Goal: Task Accomplishment & Management: Complete application form

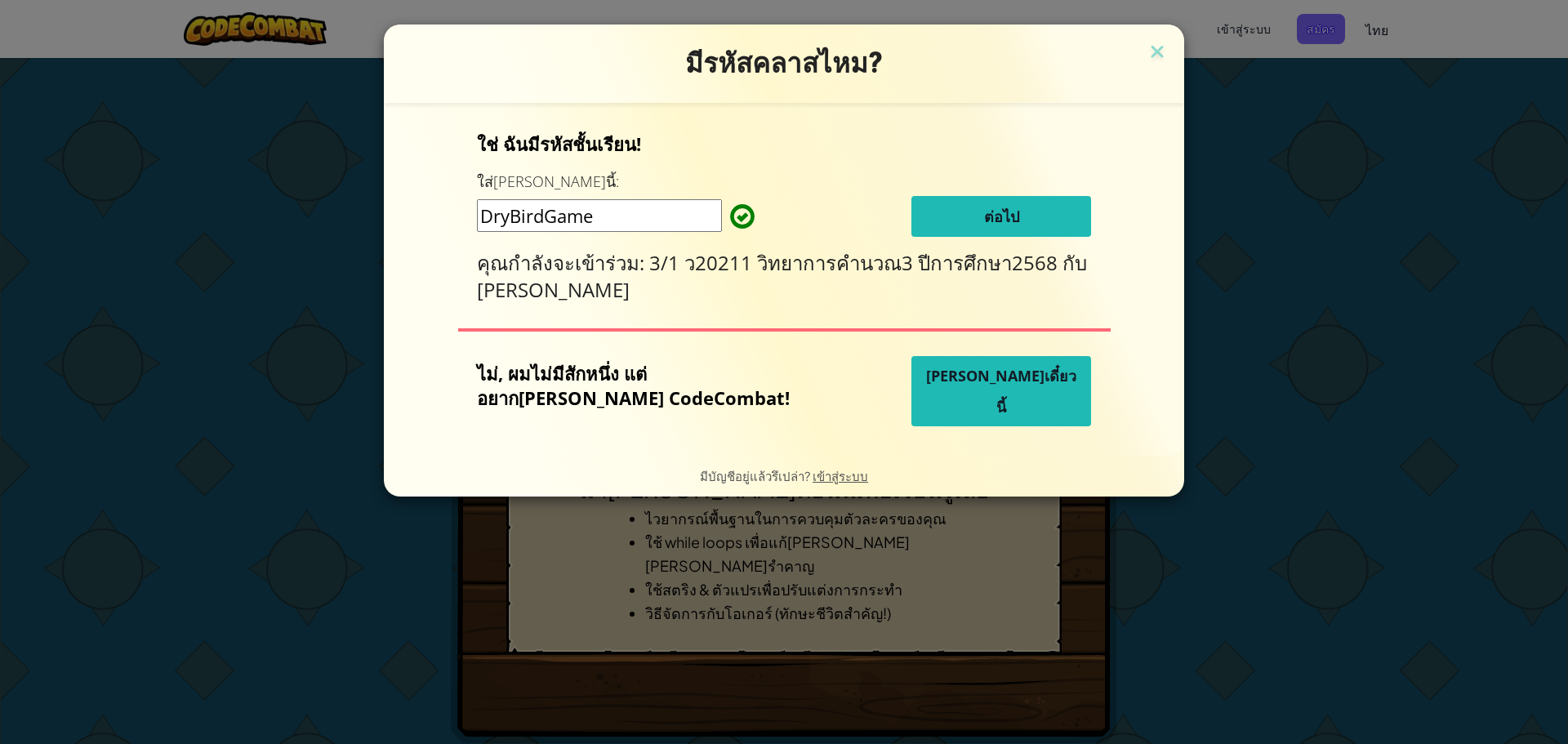
click at [688, 231] on input "DryBirdGame" at bounding box center [599, 215] width 245 height 32
click at [1009, 216] on button "ต่อไป" at bounding box center [1002, 216] width 180 height 41
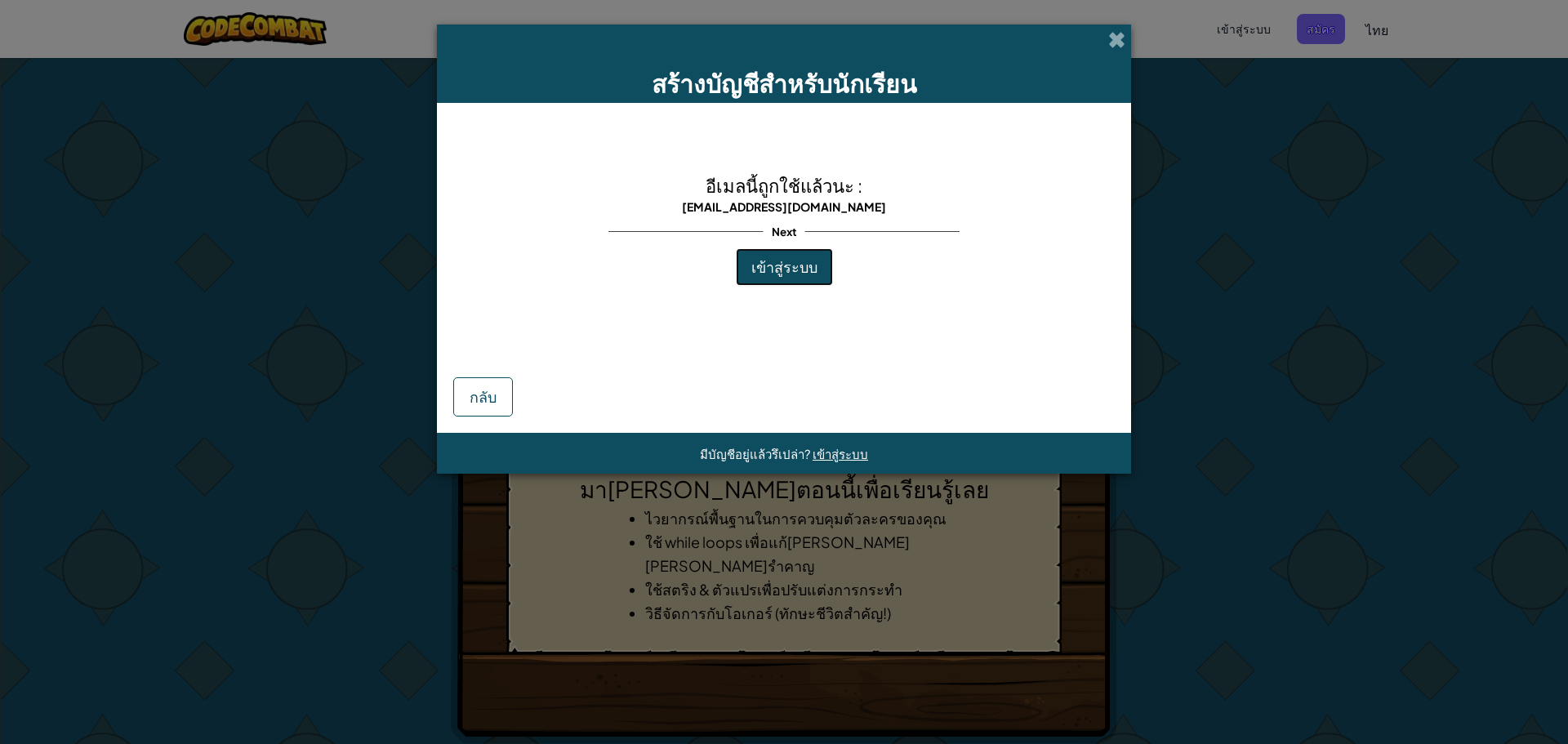
click at [809, 279] on button "เข้าสู่ระบบ" at bounding box center [784, 266] width 97 height 37
